Goal: Navigation & Orientation: Find specific page/section

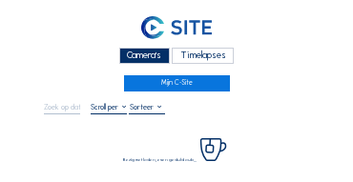
click at [142, 61] on div "Camera's" at bounding box center [144, 56] width 51 height 16
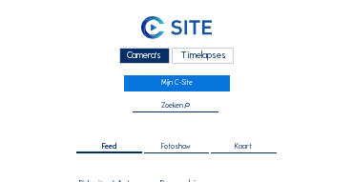
click at [139, 55] on div "Camera's" at bounding box center [144, 56] width 51 height 16
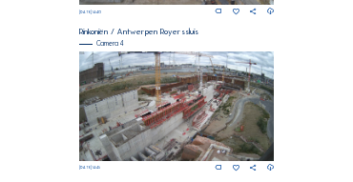
scroll to position [711, 0]
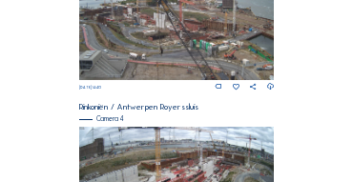
click at [222, 70] on img at bounding box center [177, 25] width 196 height 110
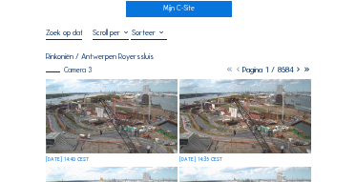
scroll to position [76, 0]
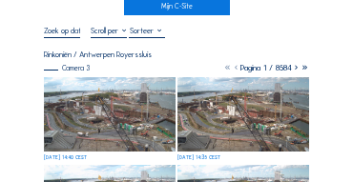
click at [152, 93] on img at bounding box center [110, 114] width 132 height 74
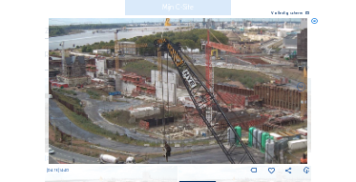
drag, startPoint x: 157, startPoint y: 95, endPoint x: 198, endPoint y: 104, distance: 41.9
click at [198, 104] on img at bounding box center [179, 91] width 260 height 146
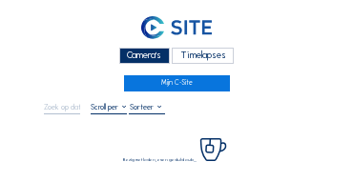
click at [134, 60] on div "Camera's" at bounding box center [144, 56] width 51 height 16
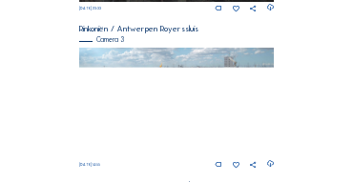
scroll to position [635, 0]
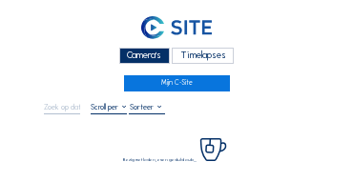
click at [157, 50] on div "Camera's" at bounding box center [144, 56] width 51 height 16
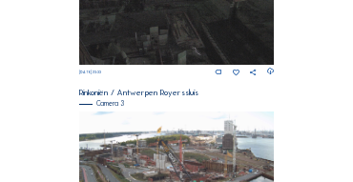
scroll to position [635, 0]
